Goal: Task Accomplishment & Management: Complete application form

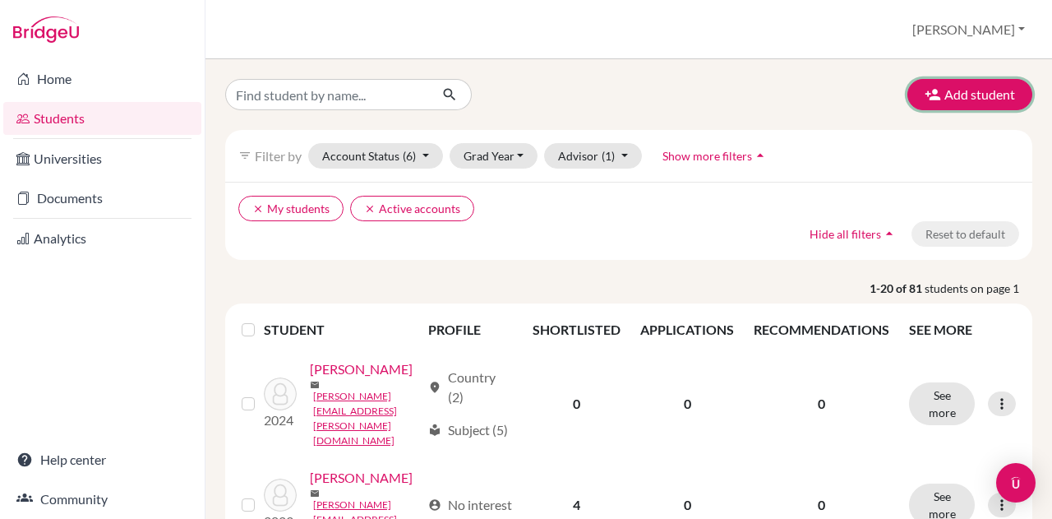
click at [940, 93] on button "Add student" at bounding box center [969, 94] width 125 height 31
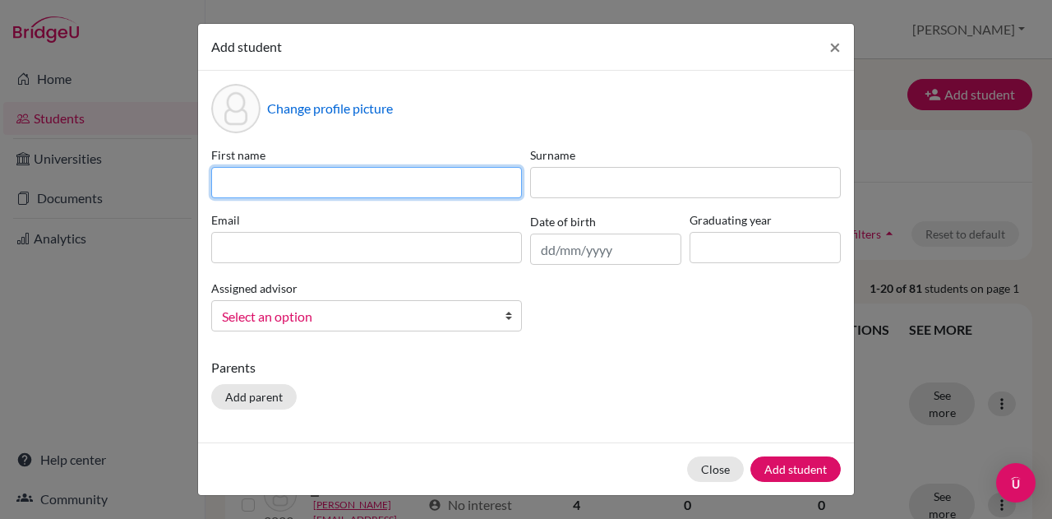
click at [321, 183] on input at bounding box center [366, 182] width 311 height 31
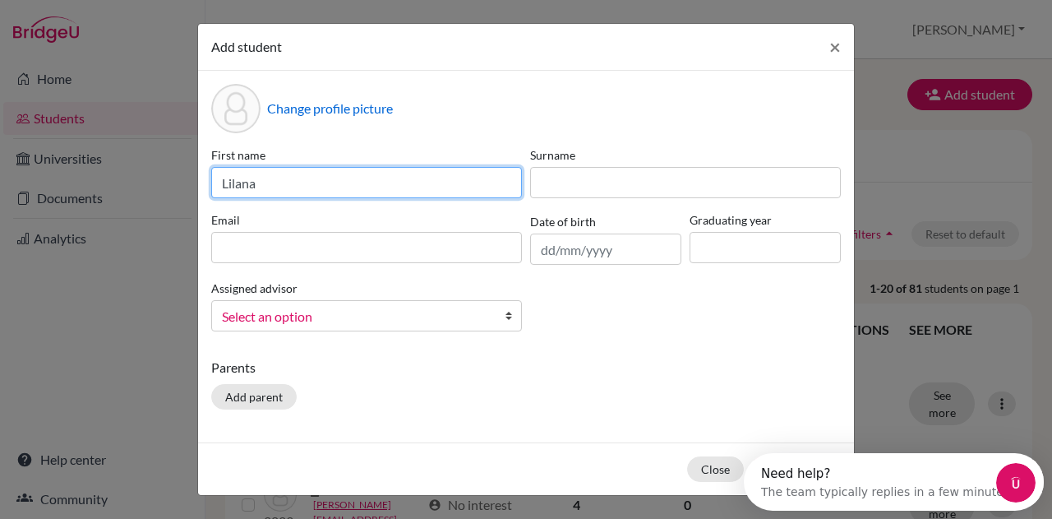
type input "Lilana"
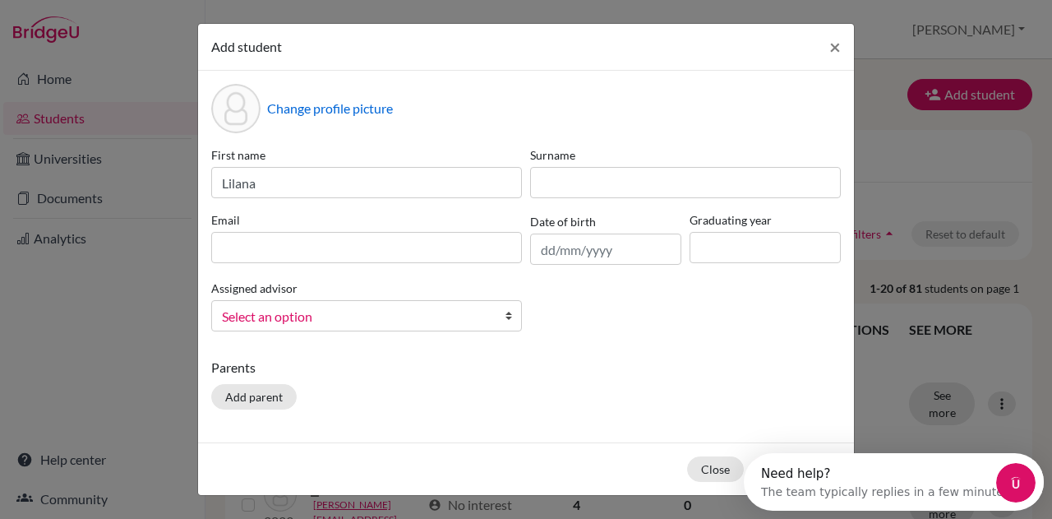
click at [547, 198] on div "First name [PERSON_NAME] Surname Email Date of birth Graduating year Assigned a…" at bounding box center [526, 245] width 638 height 198
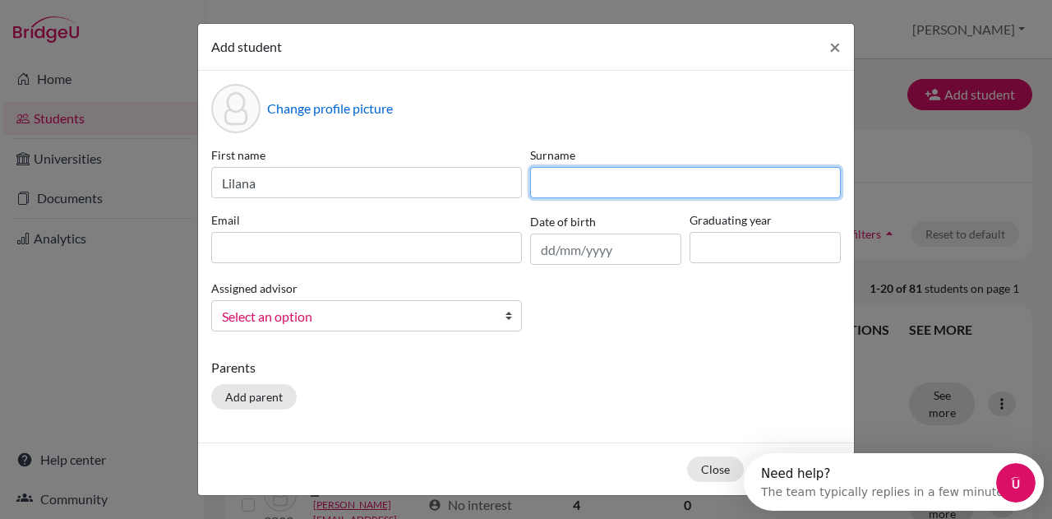
click at [557, 190] on input at bounding box center [685, 182] width 311 height 31
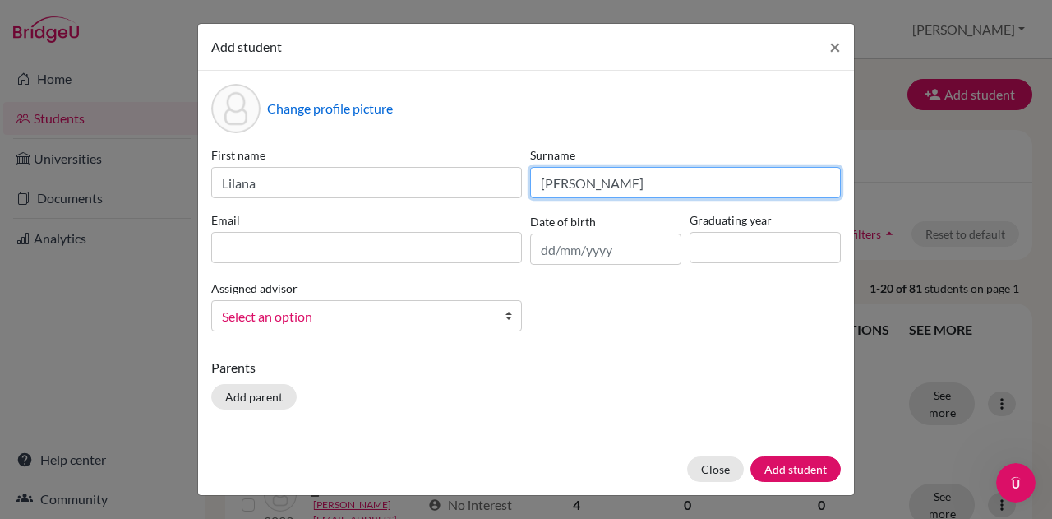
type input "[PERSON_NAME]"
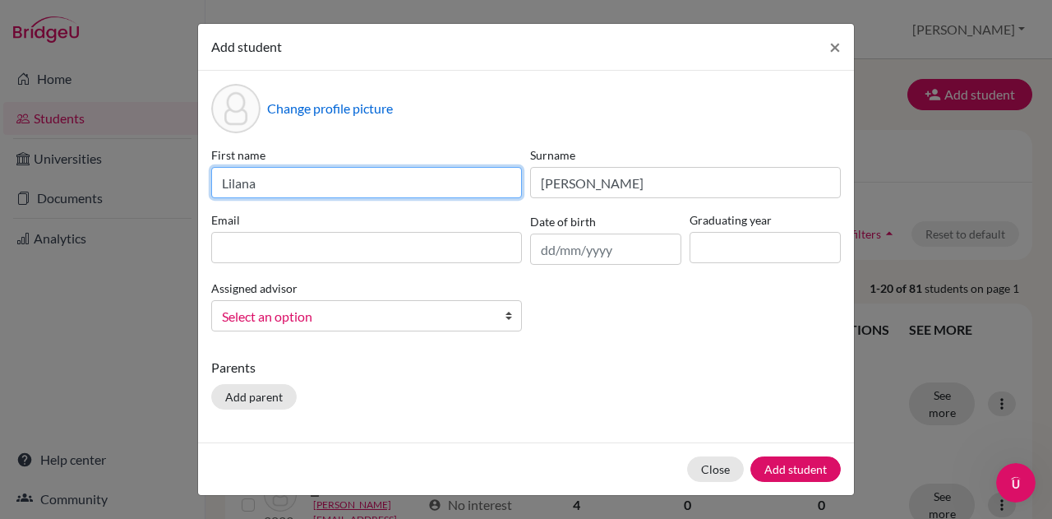
click at [235, 183] on input "Lilana" at bounding box center [366, 182] width 311 height 31
type input "[PERSON_NAME]"
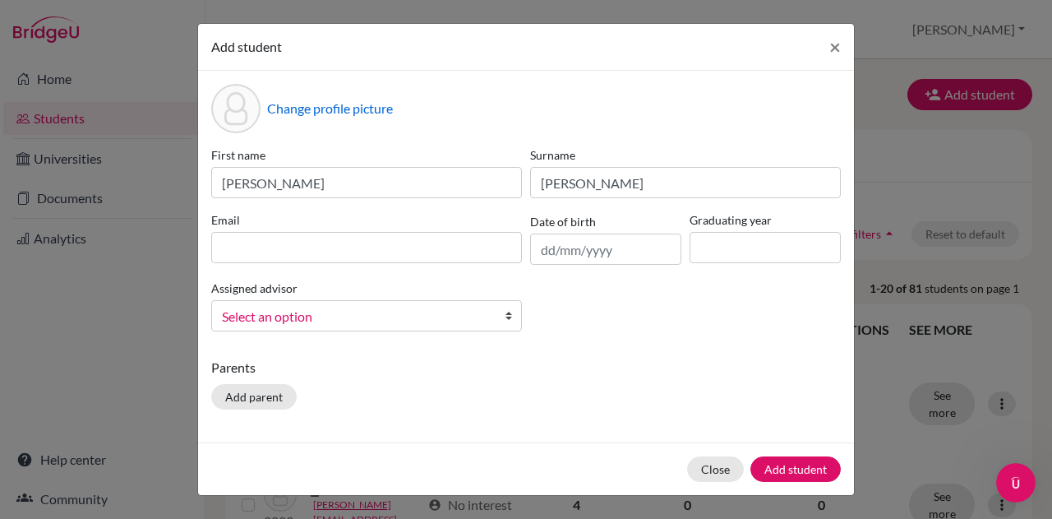
click at [249, 230] on div "Email" at bounding box center [366, 237] width 319 height 53
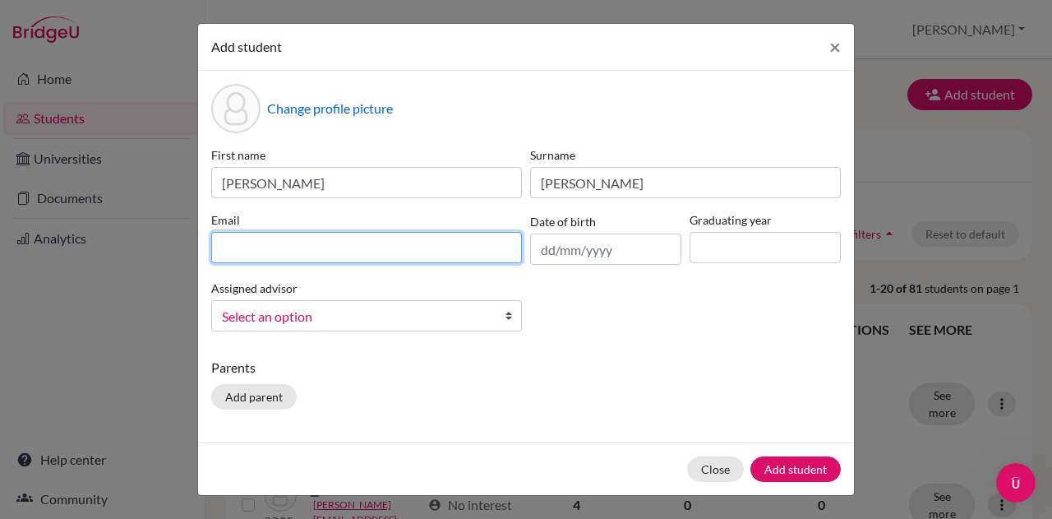
click at [260, 260] on input at bounding box center [366, 247] width 311 height 31
paste input "[PERSON_NAME][EMAIL_ADDRESS][PERSON_NAME][DOMAIN_NAME]"
type input "[PERSON_NAME][EMAIL_ADDRESS][PERSON_NAME][DOMAIN_NAME]"
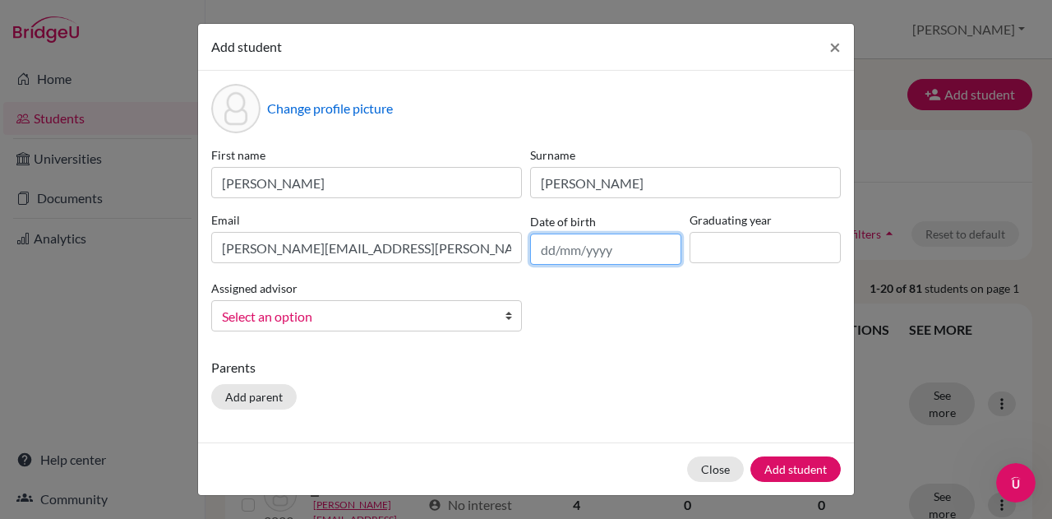
click at [588, 251] on input "text" at bounding box center [605, 248] width 151 height 31
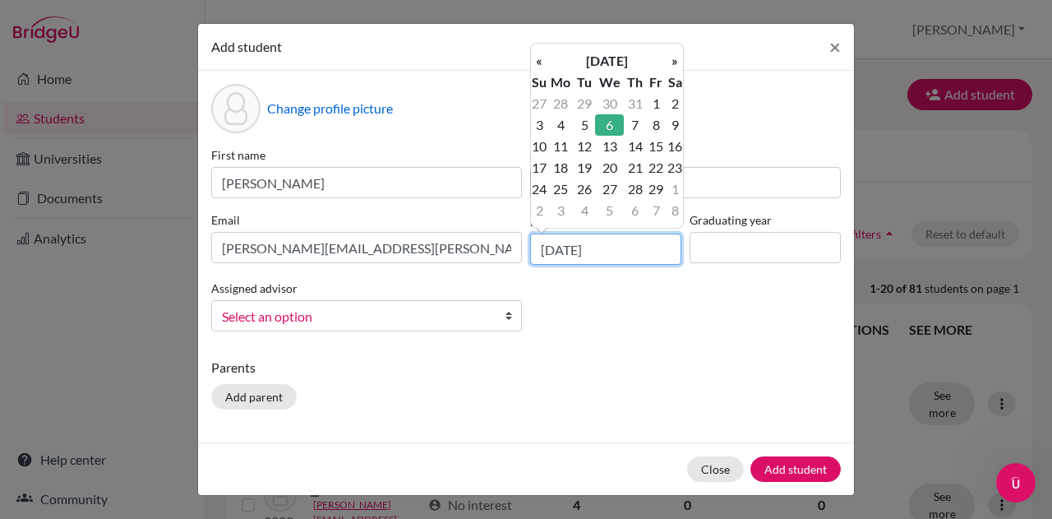
type input "[DATE]"
click at [611, 127] on td "6" at bounding box center [609, 124] width 29 height 21
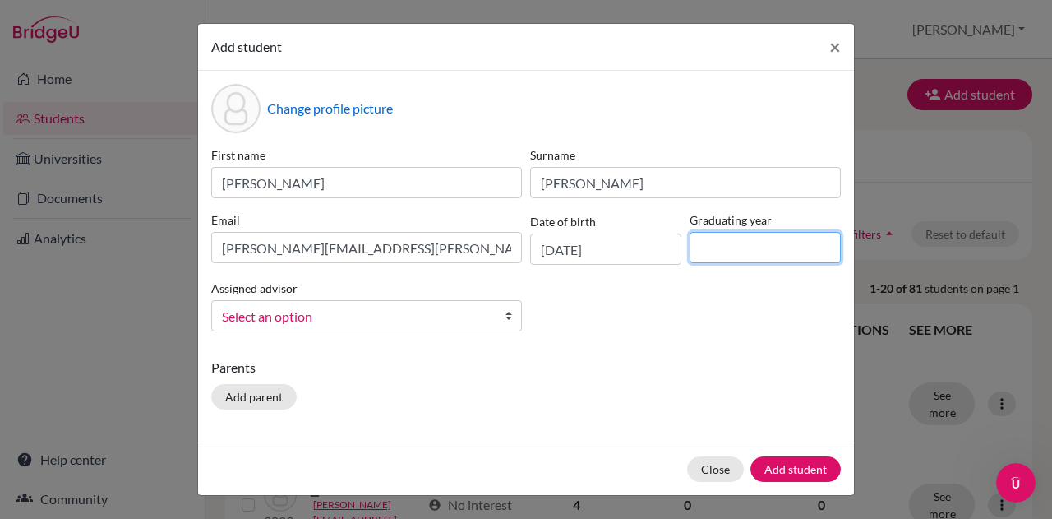
click at [770, 255] on input at bounding box center [765, 247] width 151 height 31
type input "2026"
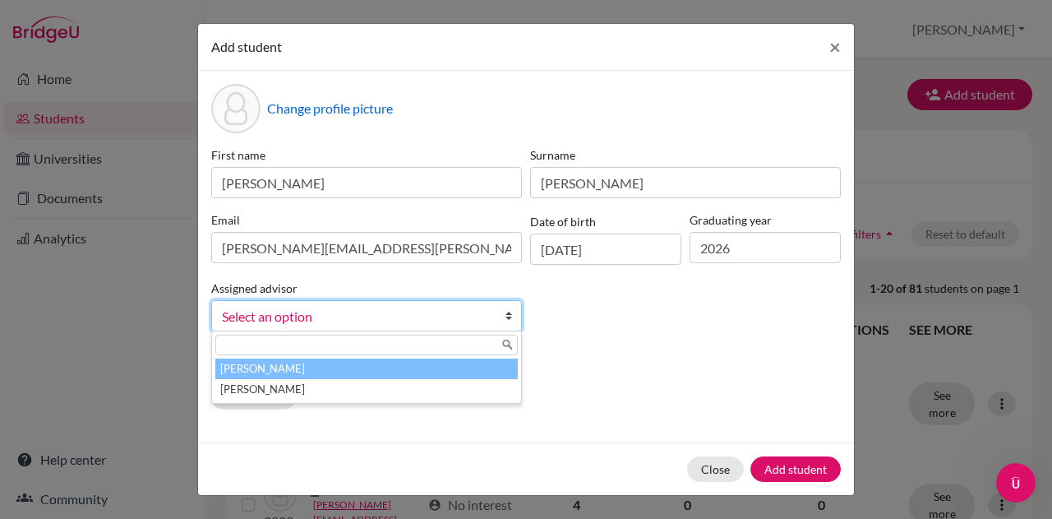
click at [486, 318] on span "Select an option" at bounding box center [356, 316] width 268 height 21
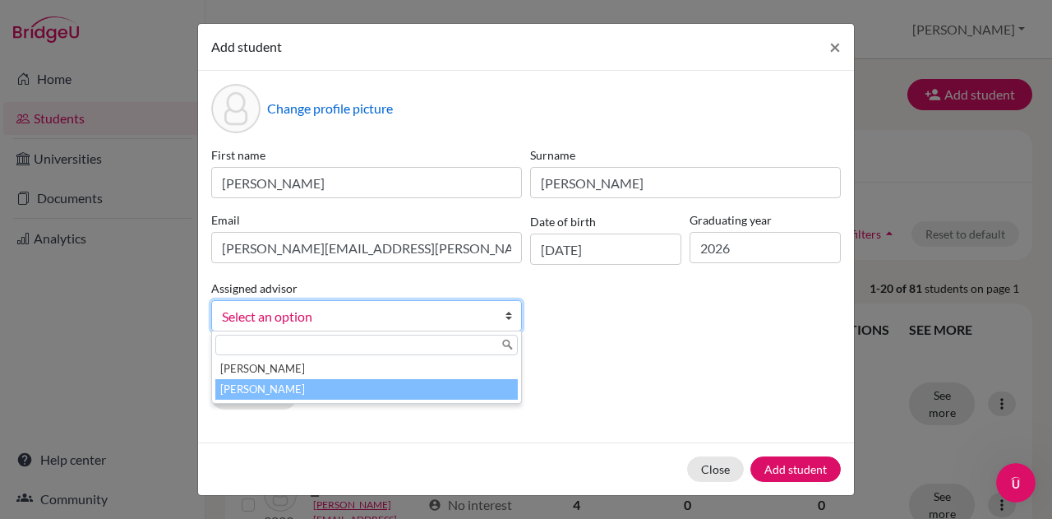
click at [348, 387] on li "[PERSON_NAME]" at bounding box center [366, 389] width 302 height 21
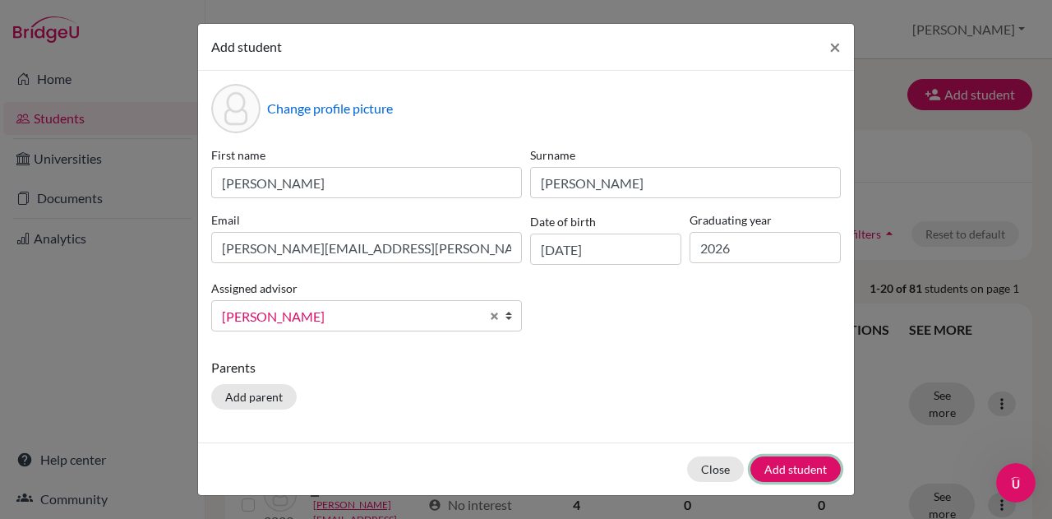
click at [817, 468] on button "Add student" at bounding box center [795, 468] width 90 height 25
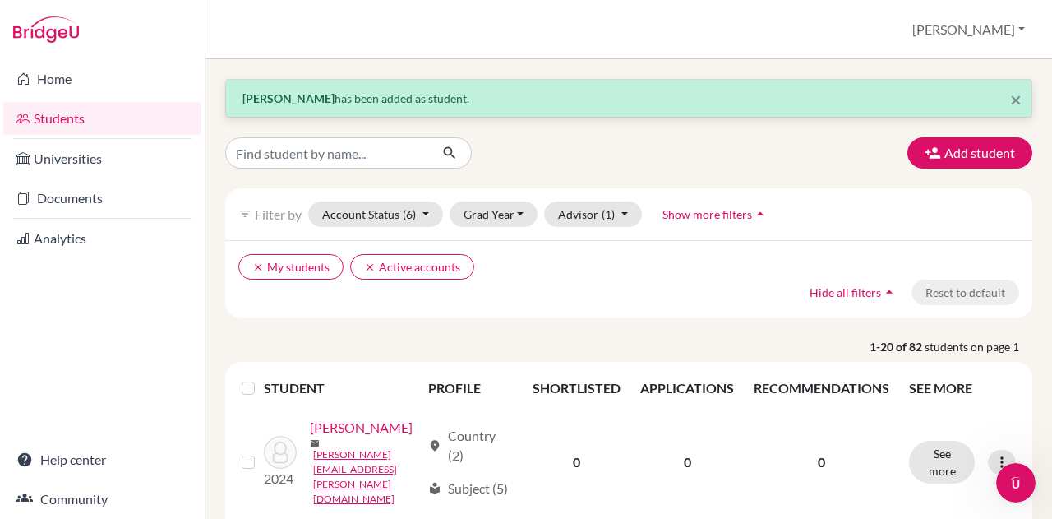
click at [117, 86] on link "Home" at bounding box center [102, 78] width 198 height 33
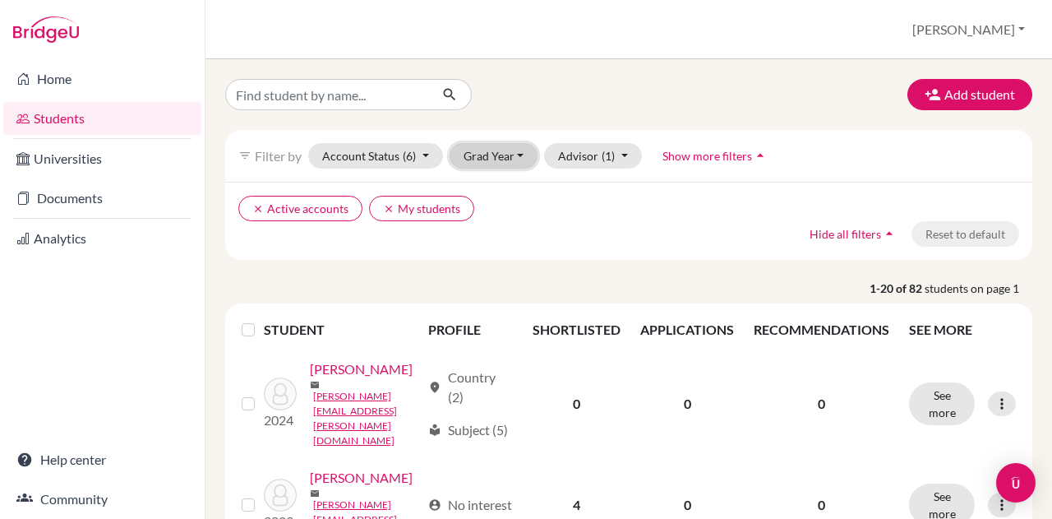
click at [503, 160] on button "Grad Year" at bounding box center [494, 155] width 89 height 25
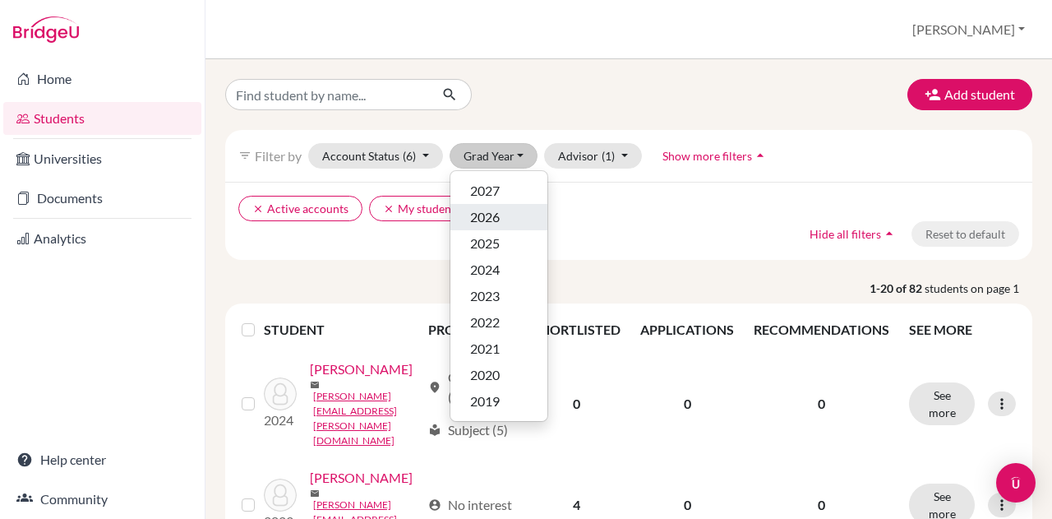
click at [493, 213] on span "2026" at bounding box center [485, 217] width 30 height 20
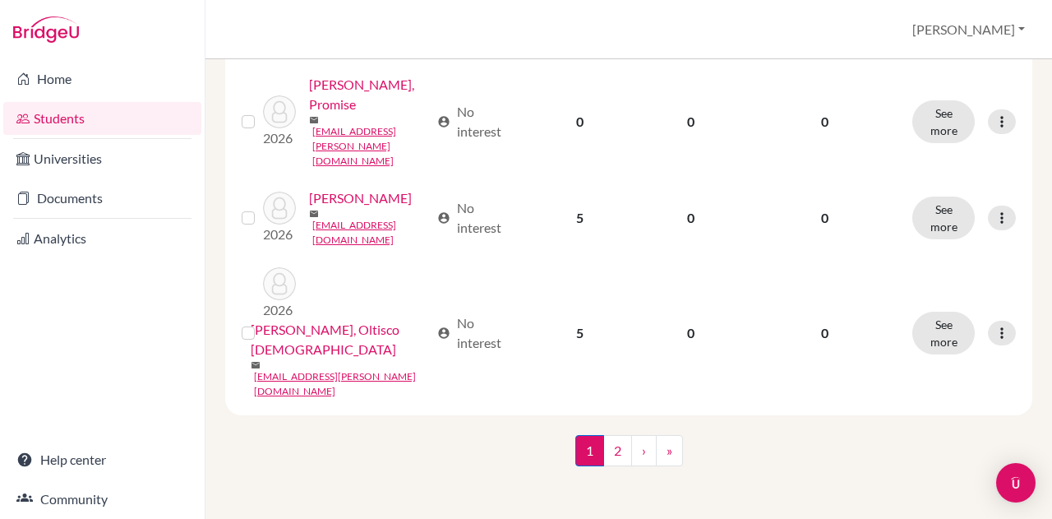
scroll to position [2124, 0]
click at [618, 451] on link "2" at bounding box center [617, 450] width 29 height 31
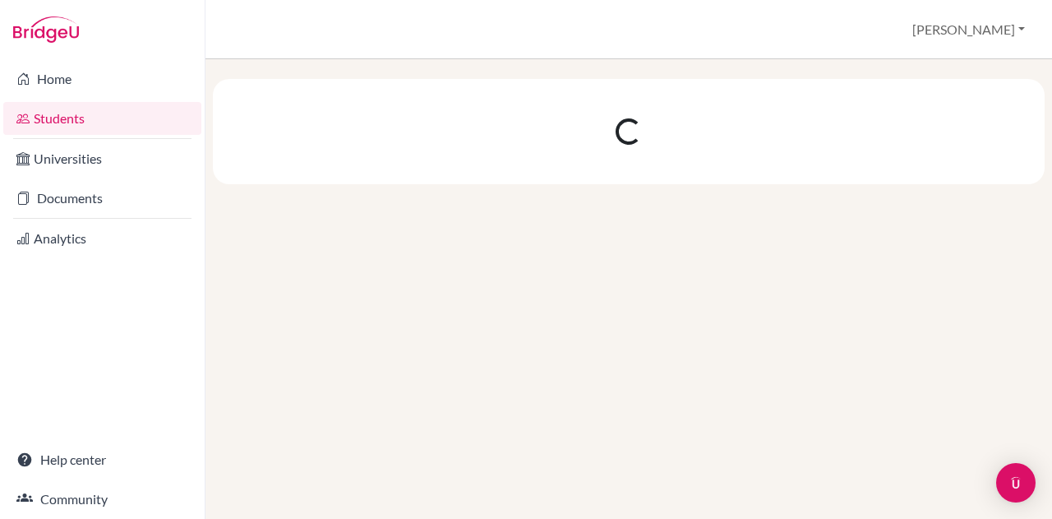
scroll to position [0, 0]
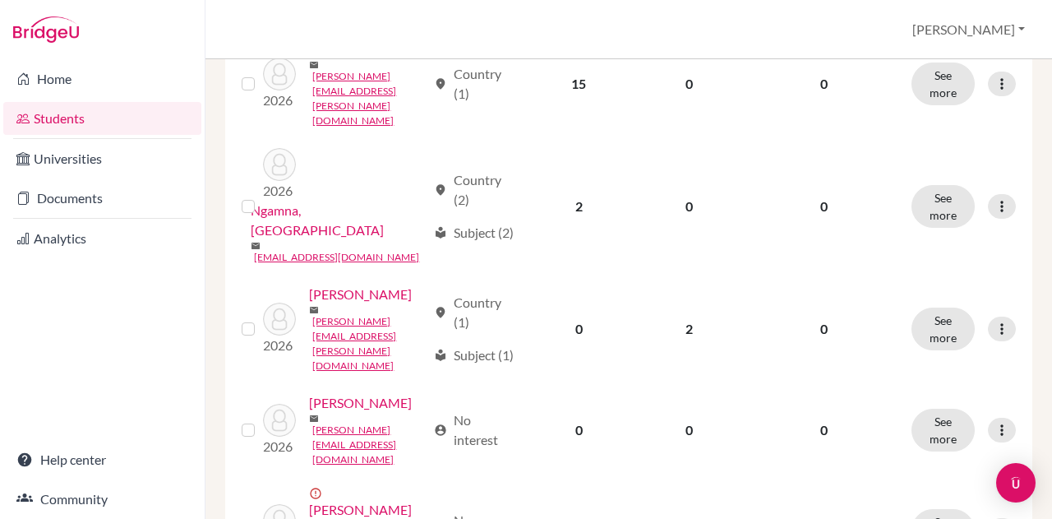
scroll to position [329, 0]
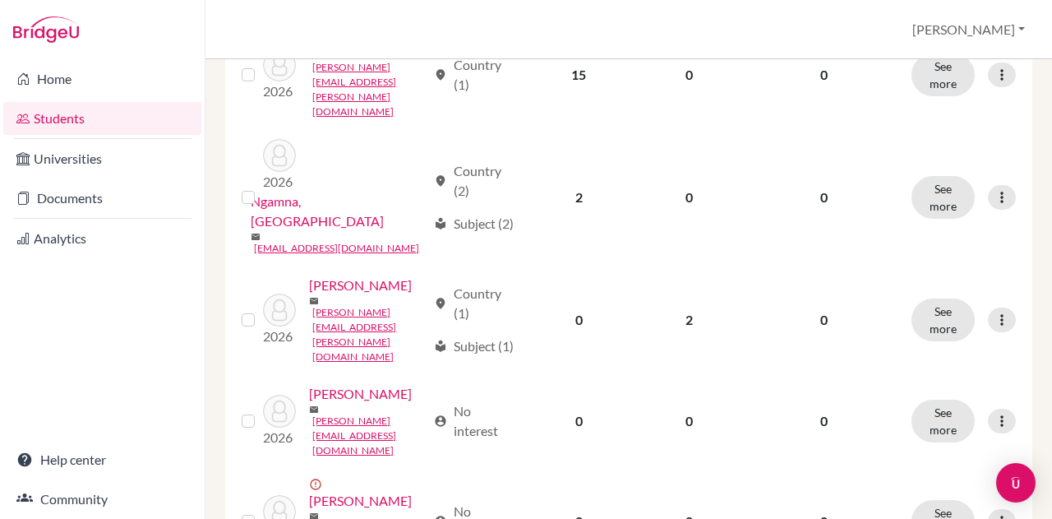
click at [331, 295] on link "Pagnotta, Liliana" at bounding box center [360, 285] width 103 height 20
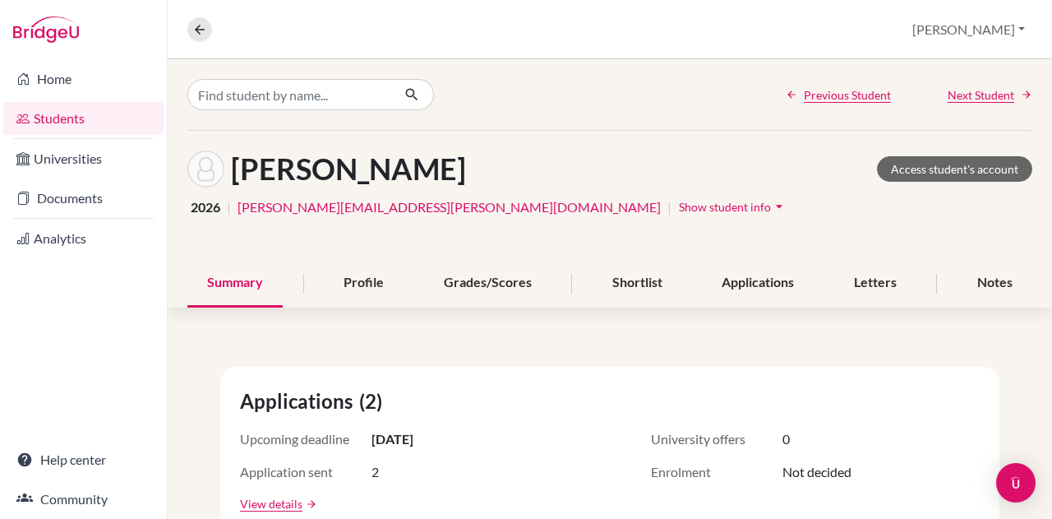
click at [639, 277] on div "Shortlist" at bounding box center [638, 283] width 90 height 48
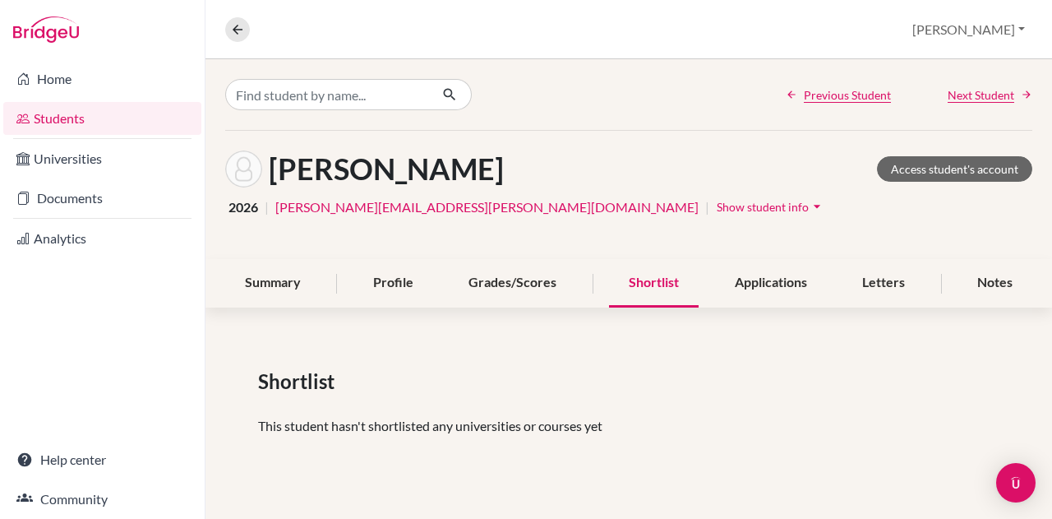
click at [278, 279] on div "Summary" at bounding box center [272, 283] width 95 height 48
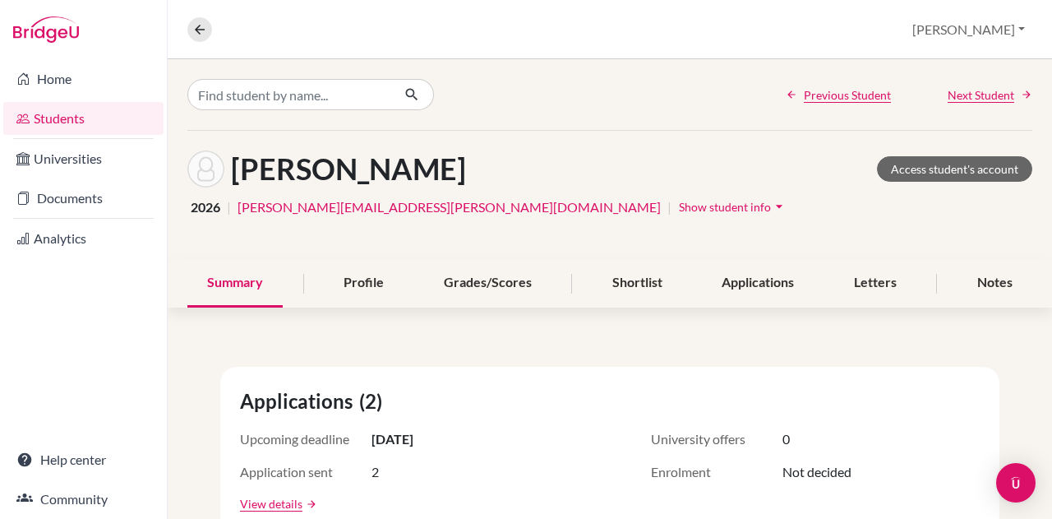
click at [750, 273] on div "Applications" at bounding box center [758, 283] width 112 height 48
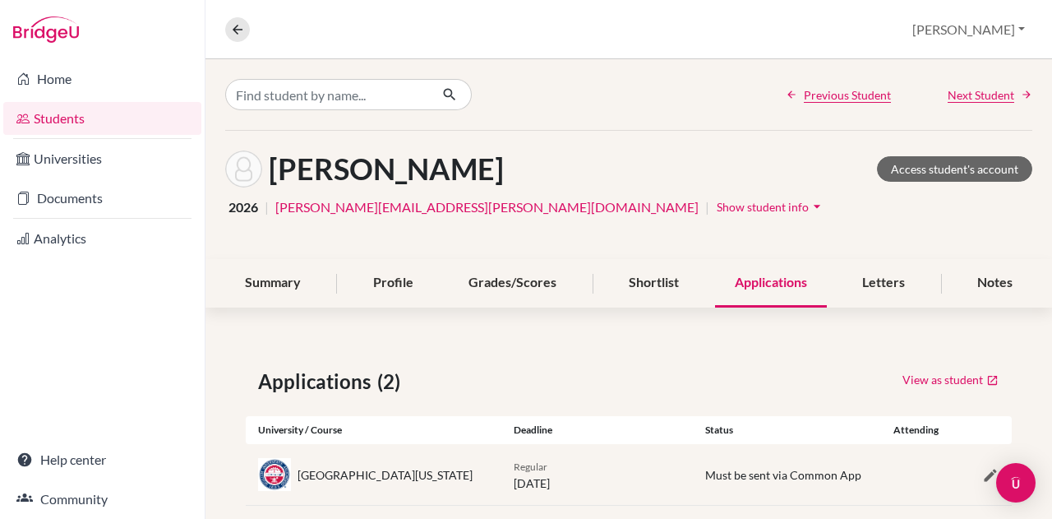
scroll to position [84, 0]
